Goal: Information Seeking & Learning: Learn about a topic

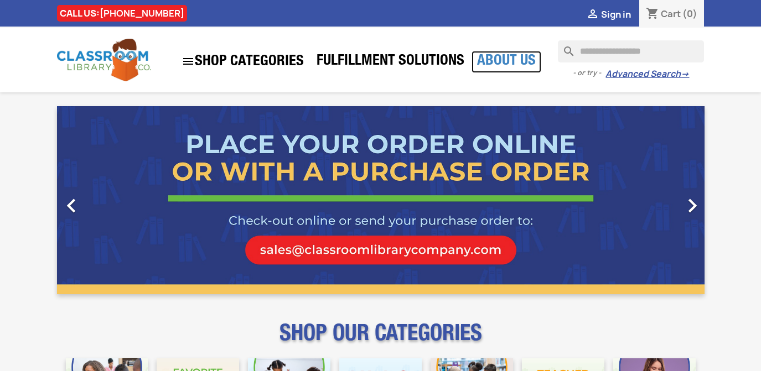
click at [511, 67] on link "About Us" at bounding box center [507, 62] width 70 height 22
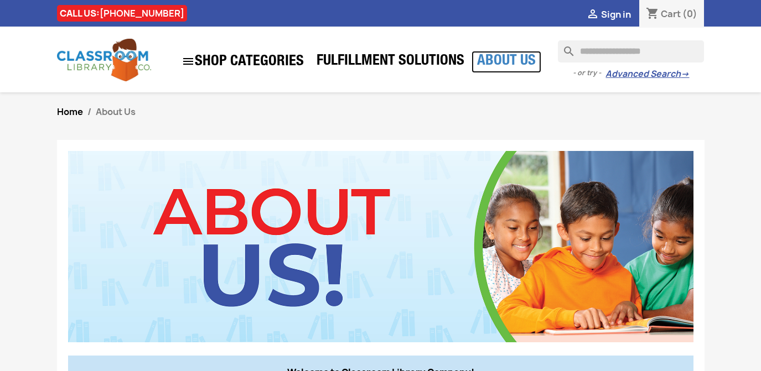
click at [505, 57] on link "About Us" at bounding box center [507, 62] width 70 height 22
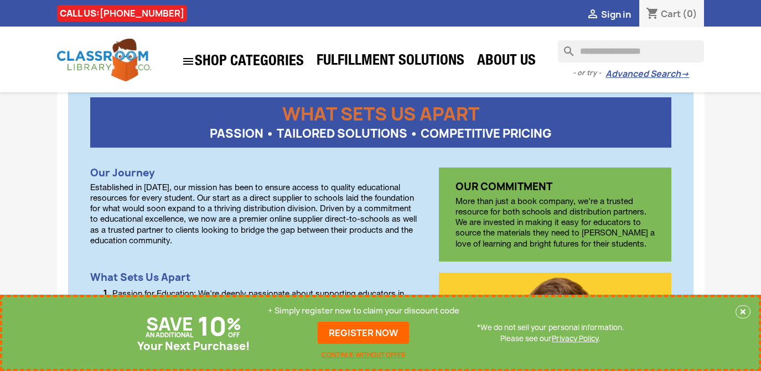
scroll to position [369, 0]
